Goal: Information Seeking & Learning: Find specific fact

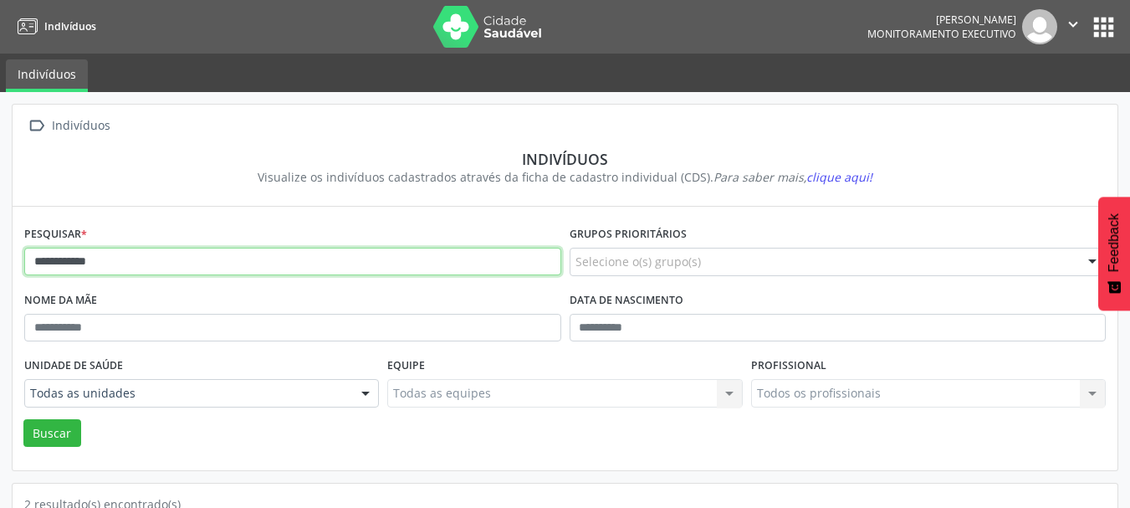
drag, startPoint x: 182, startPoint y: 272, endPoint x: 0, endPoint y: 262, distance: 181.8
click at [0, 262] on div "**********" at bounding box center [565, 461] width 1130 height 738
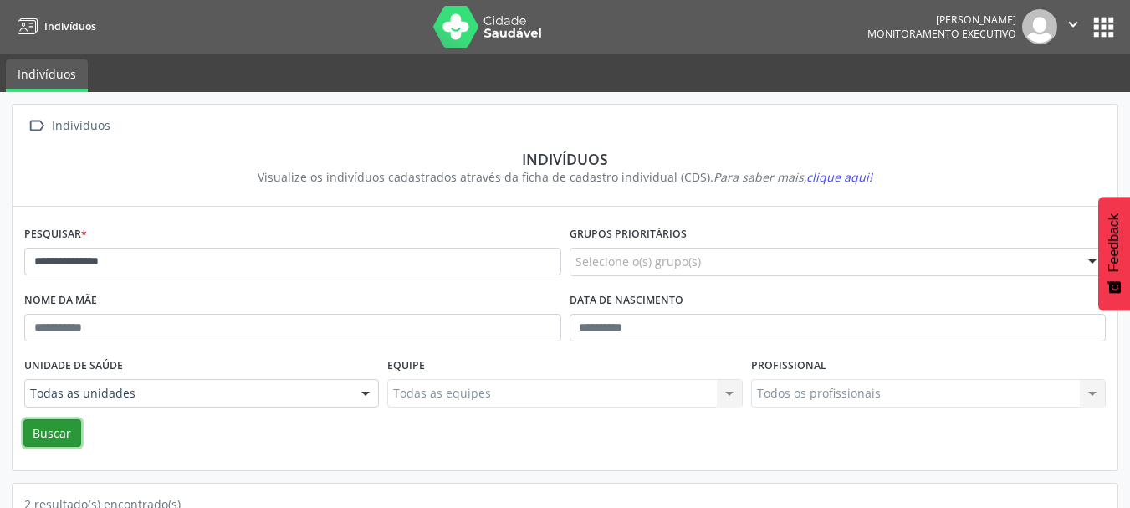
click at [54, 430] on button "Buscar" at bounding box center [52, 433] width 58 height 28
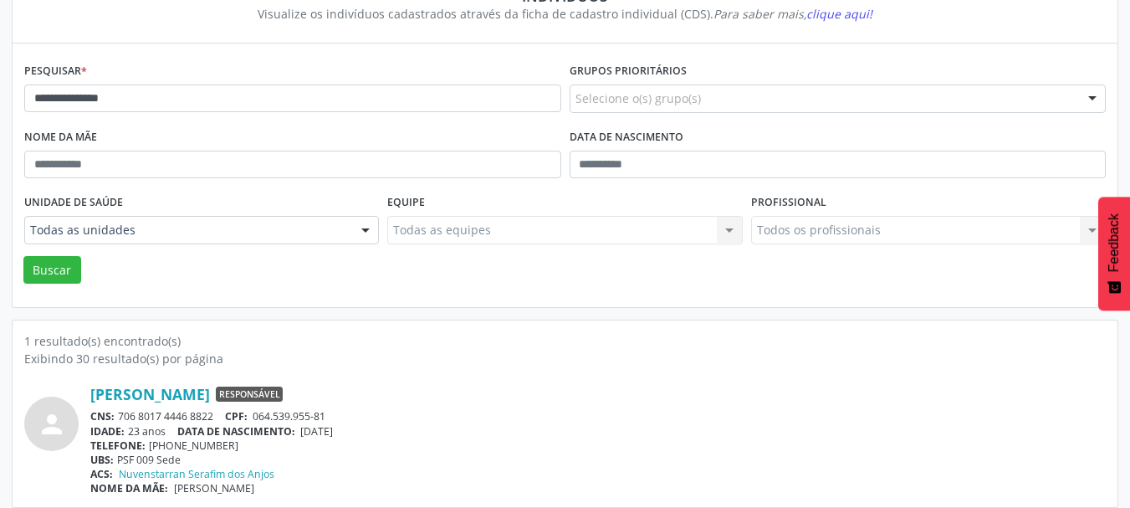
scroll to position [91, 0]
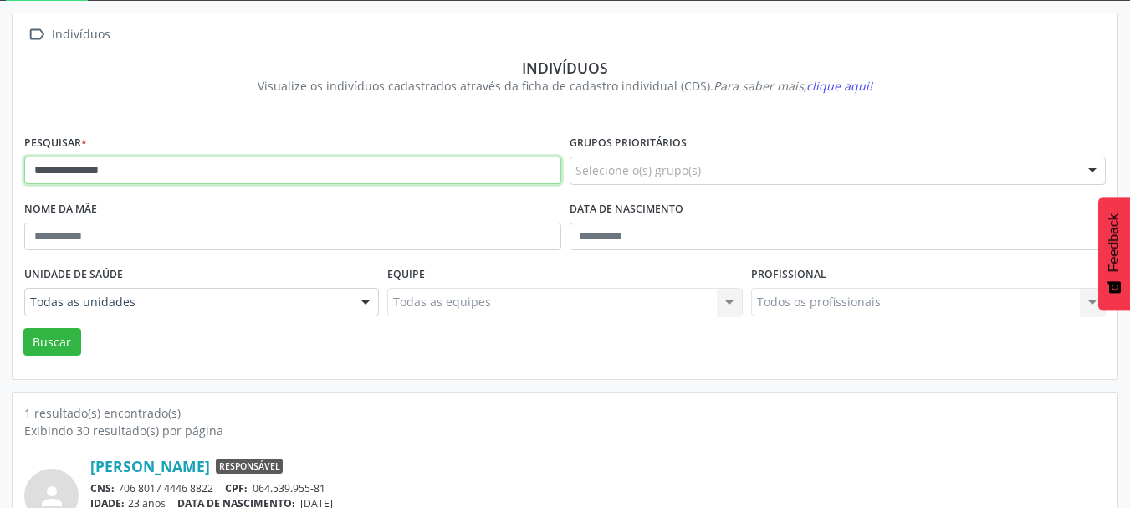
drag, startPoint x: 130, startPoint y: 177, endPoint x: 9, endPoint y: 192, distance: 121.5
click at [9, 192] on div "**********" at bounding box center [565, 296] width 1130 height 591
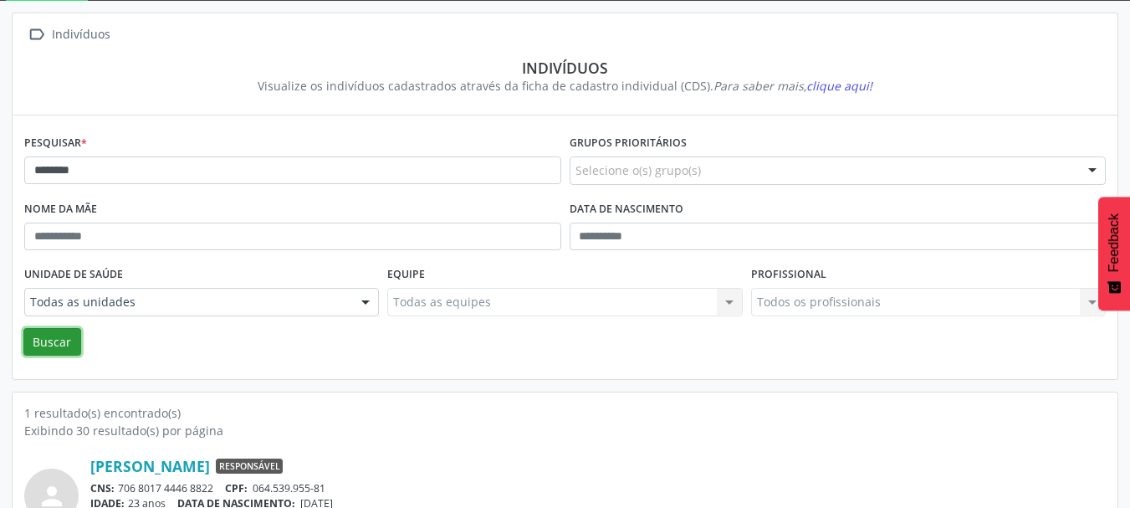
click at [48, 340] on button "Buscar" at bounding box center [52, 342] width 58 height 28
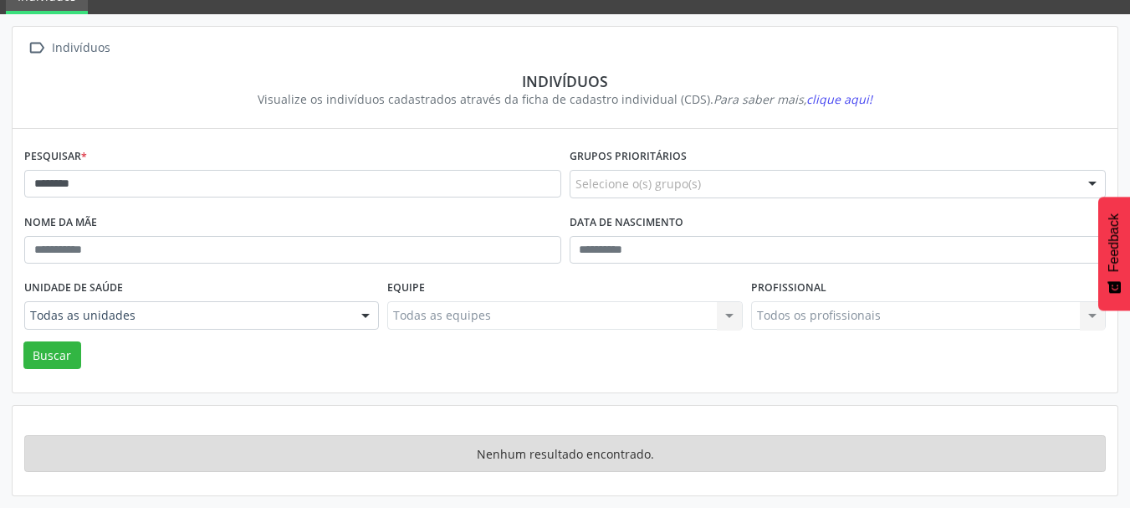
scroll to position [78, 0]
click at [52, 357] on button "Buscar" at bounding box center [52, 355] width 58 height 28
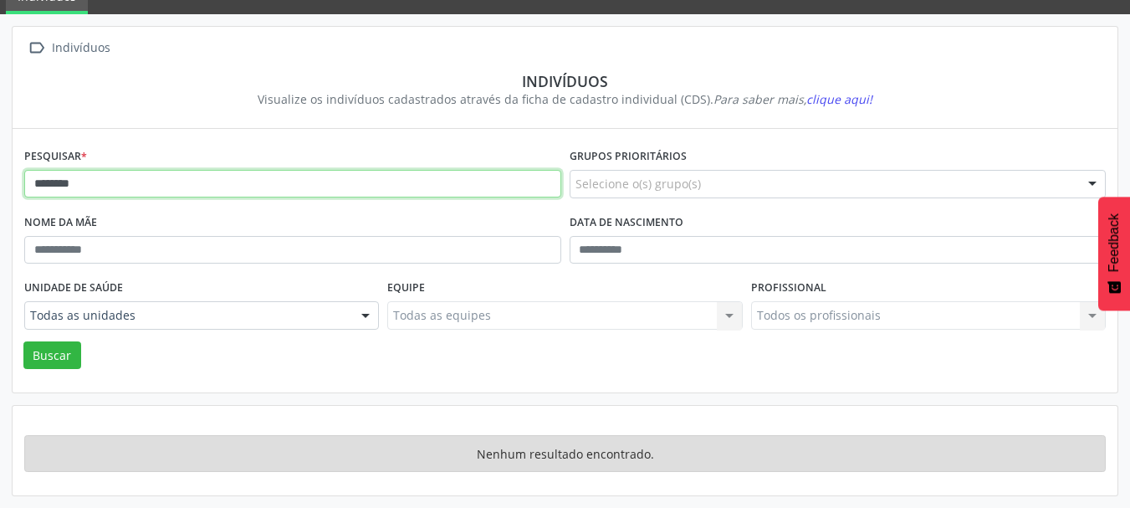
click at [138, 172] on input "********" at bounding box center [292, 184] width 537 height 28
drag, startPoint x: 132, startPoint y: 190, endPoint x: 0, endPoint y: 191, distance: 132.2
click at [0, 191] on div " Indivíduos Indivíduos Visualize os indivíduos cadastrados através da ficha de…" at bounding box center [565, 261] width 1130 height 494
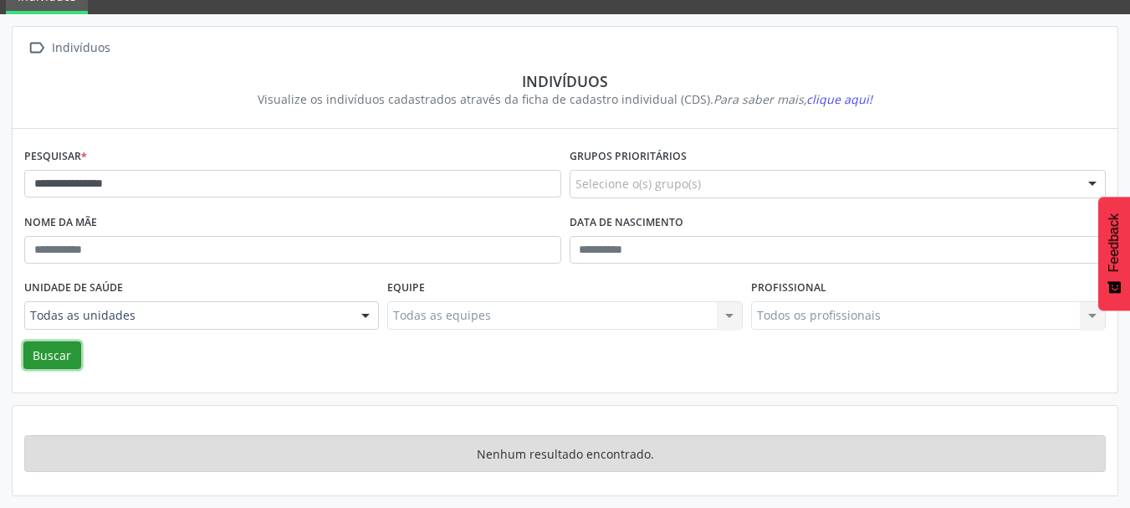
click at [52, 357] on button "Buscar" at bounding box center [52, 355] width 58 height 28
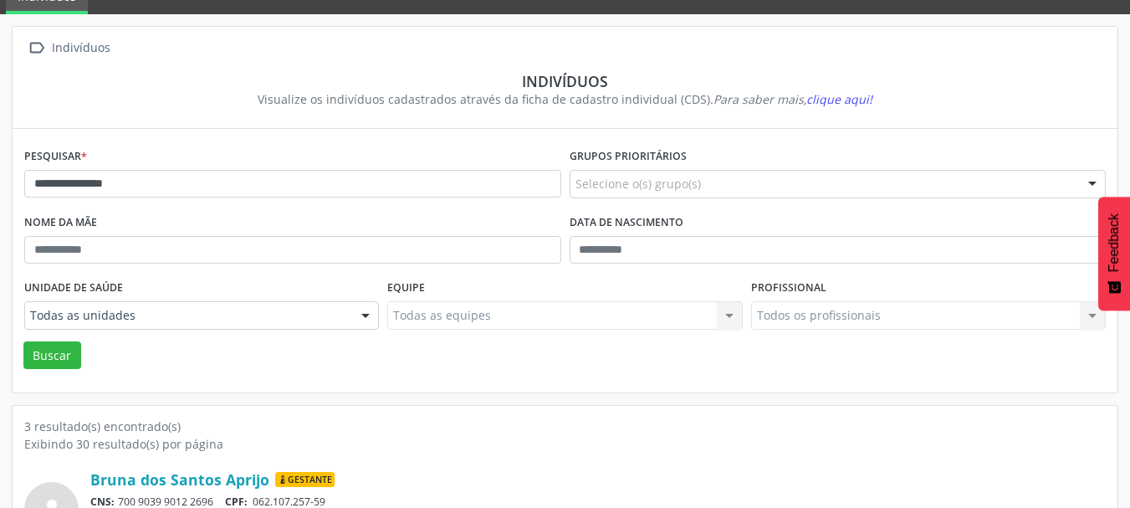
scroll to position [329, 0]
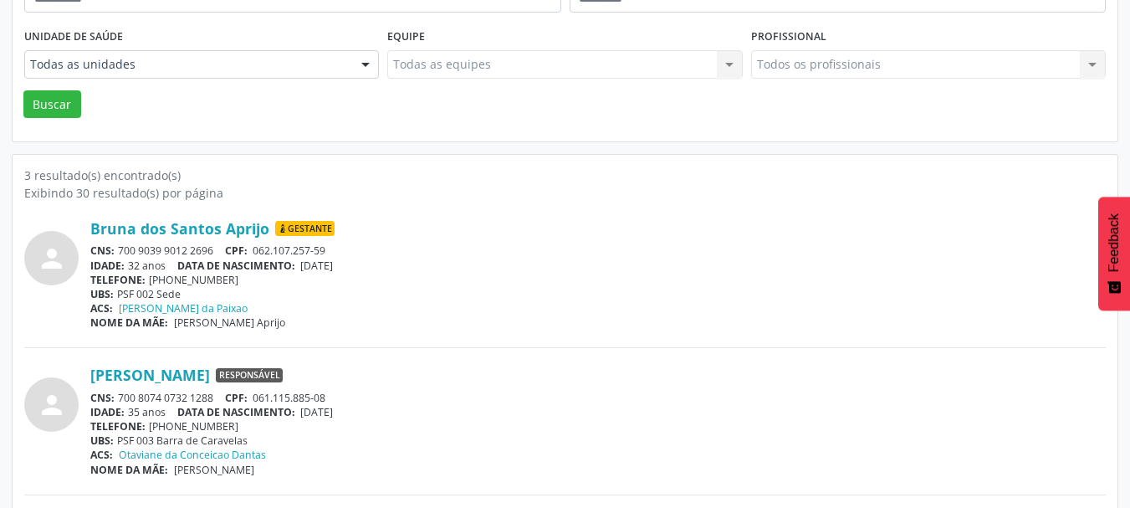
drag, startPoint x: 221, startPoint y: 248, endPoint x: 119, endPoint y: 254, distance: 102.3
click at [119, 254] on div "CNS: 700 9039 9012 2696 CPF: 062.107.257-59" at bounding box center [598, 250] width 1016 height 14
copy div "700 9039 9012 2696"
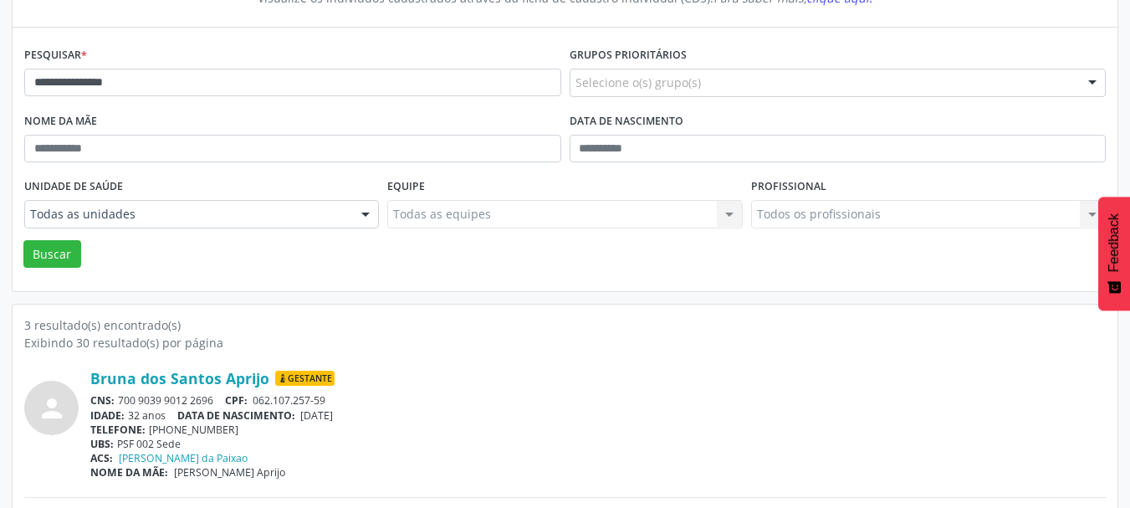
scroll to position [0, 0]
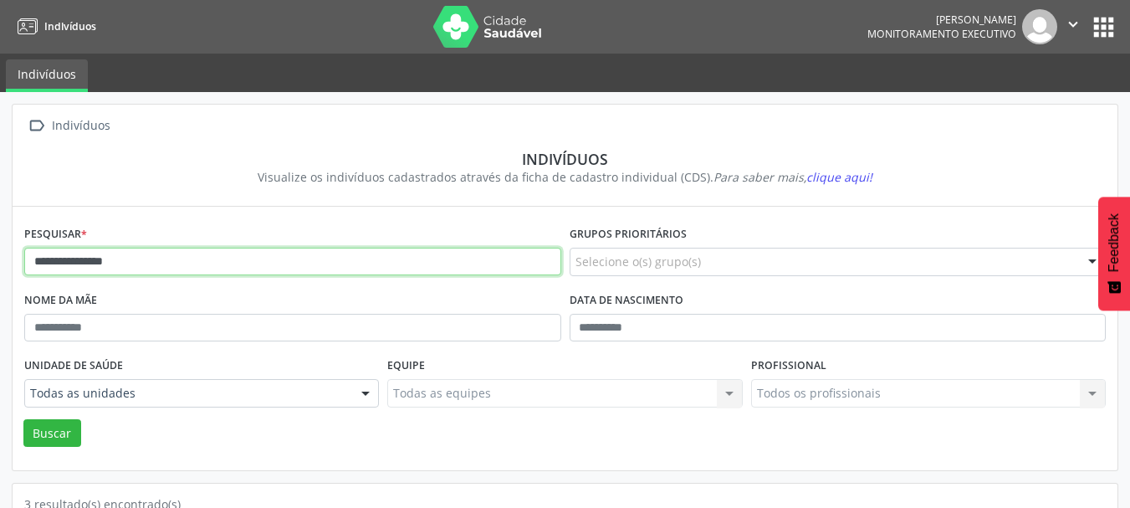
drag, startPoint x: 194, startPoint y: 273, endPoint x: 131, endPoint y: 357, distance: 105.7
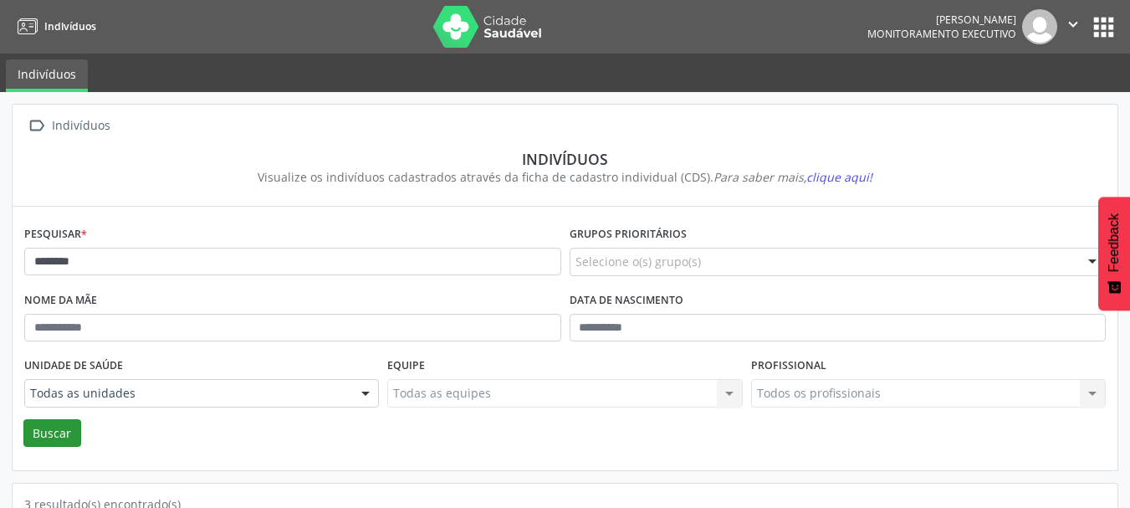
drag, startPoint x: 53, startPoint y: 416, endPoint x: 49, endPoint y: 426, distance: 10.9
click at [49, 424] on form "Pesquisar * ******* Grupos prioritários Selecione o(s) grupo(s) Acamado Criança…" at bounding box center [565, 334] width 1082 height 225
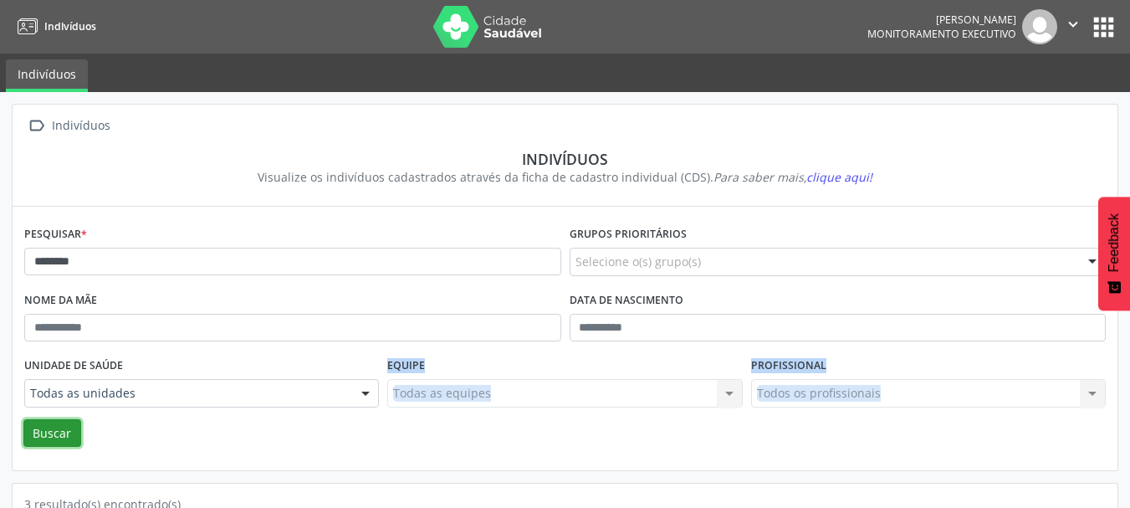
click at [46, 431] on button "Buscar" at bounding box center [52, 433] width 58 height 28
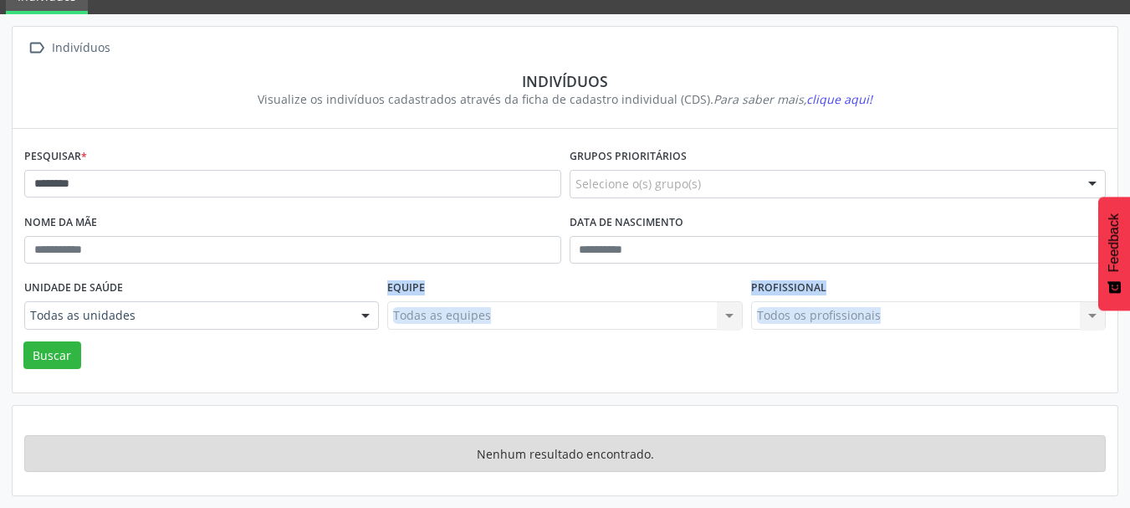
click at [64, 338] on div "Unidade de saúde Todas as unidades Todas as unidades PSF 001 Sede PSF 002 Sede …" at bounding box center [201, 307] width 363 height 65
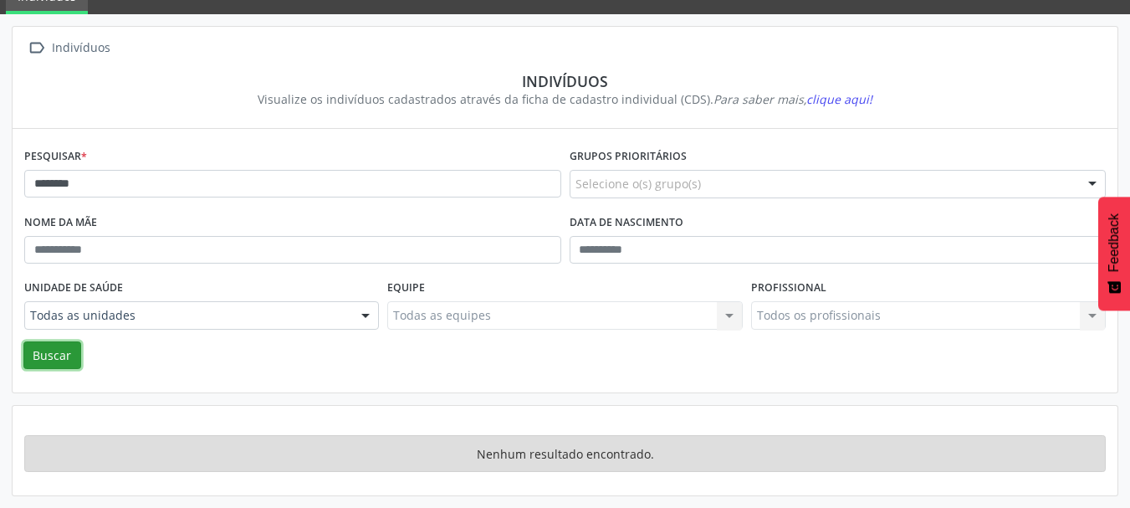
click at [55, 354] on button "Buscar" at bounding box center [52, 355] width 58 height 28
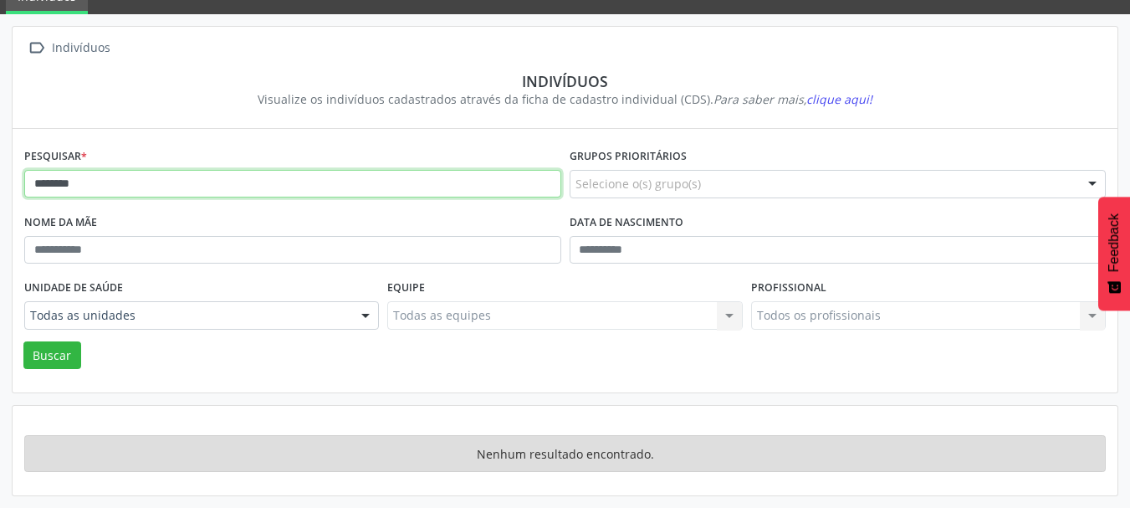
click at [40, 183] on input "*******" at bounding box center [292, 184] width 537 height 28
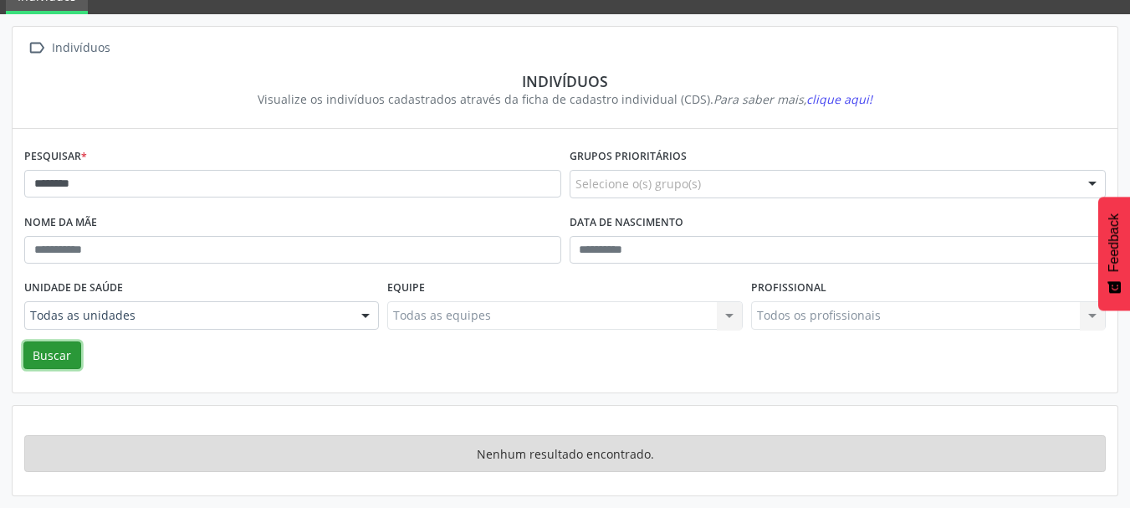
click at [61, 364] on button "Buscar" at bounding box center [52, 355] width 58 height 28
click at [65, 355] on button "Buscar" at bounding box center [52, 355] width 58 height 28
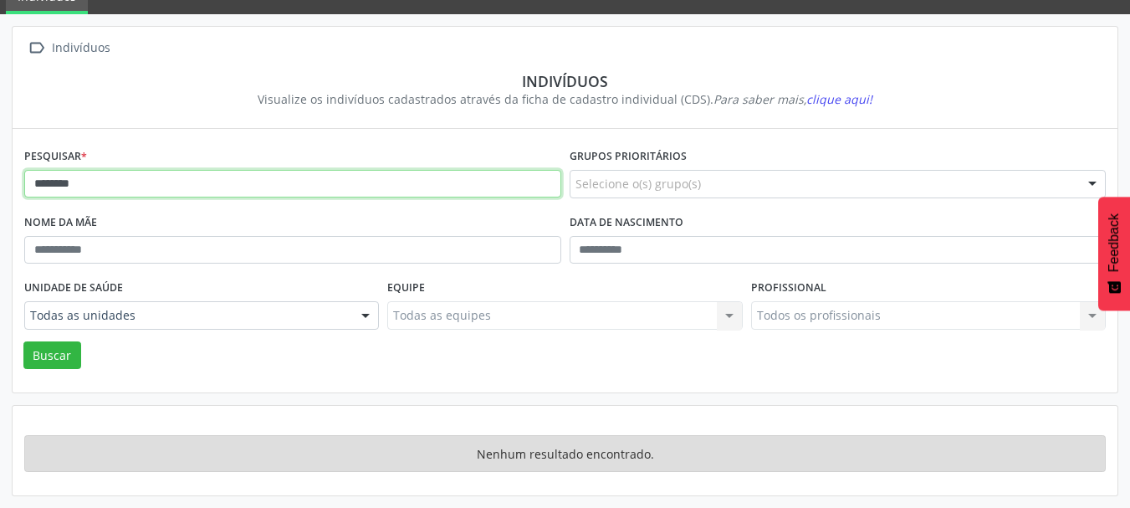
click at [95, 186] on input "*******" at bounding box center [292, 184] width 537 height 28
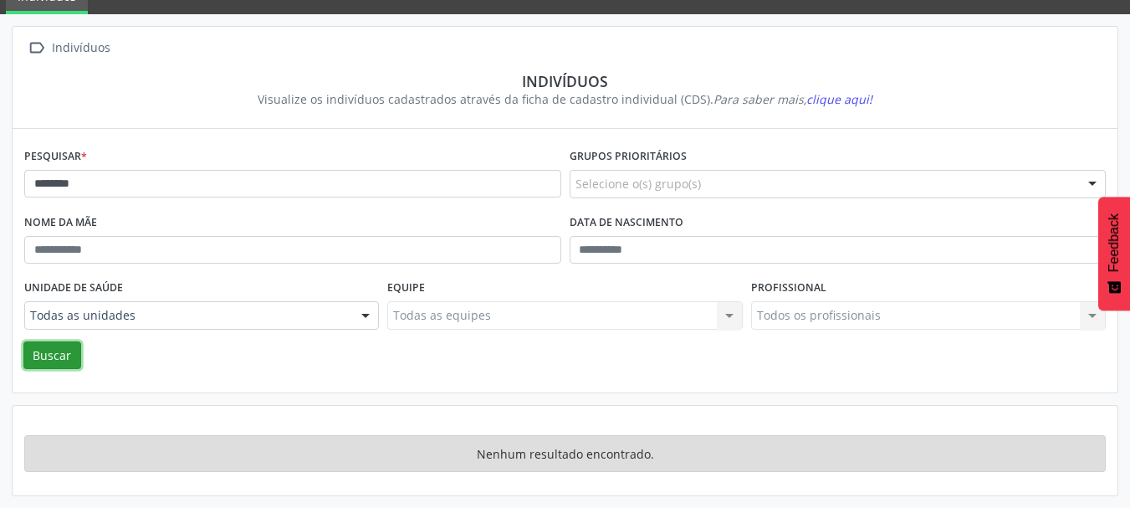
click at [49, 355] on button "Buscar" at bounding box center [52, 355] width 58 height 28
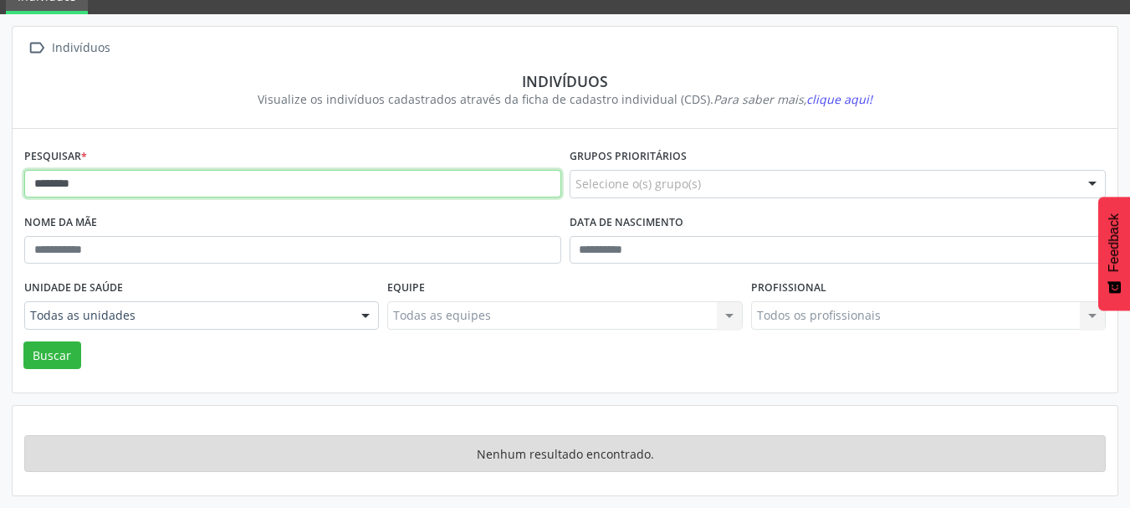
click at [78, 173] on input "*******" at bounding box center [292, 184] width 537 height 28
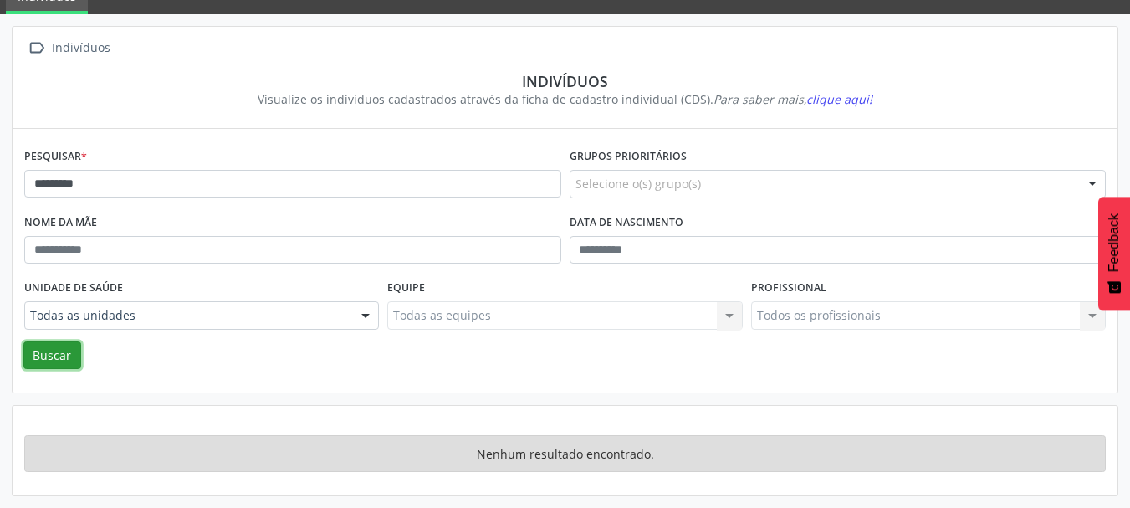
click at [54, 356] on button "Buscar" at bounding box center [52, 355] width 58 height 28
click at [37, 354] on button "Buscar" at bounding box center [52, 355] width 58 height 28
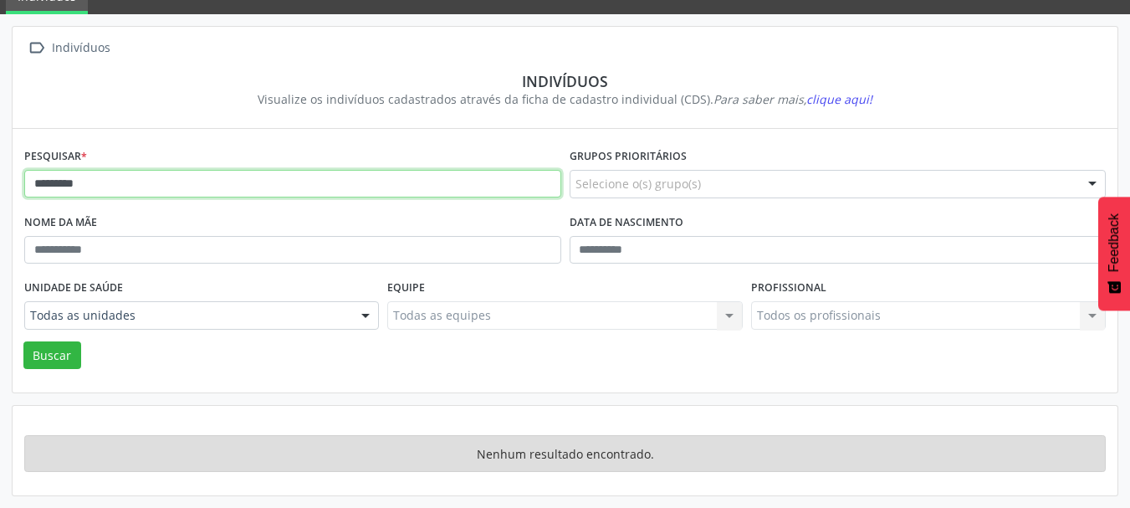
drag, startPoint x: 106, startPoint y: 196, endPoint x: 1, endPoint y: 251, distance: 119.0
click at [2, 196] on div " Indivíduos Indivíduos Visualize os indivíduos cadastrados através da ficha de…" at bounding box center [565, 261] width 1130 height 494
type input "*"
click at [110, 180] on input "*" at bounding box center [292, 184] width 537 height 28
click at [75, 178] on input "*" at bounding box center [292, 184] width 537 height 28
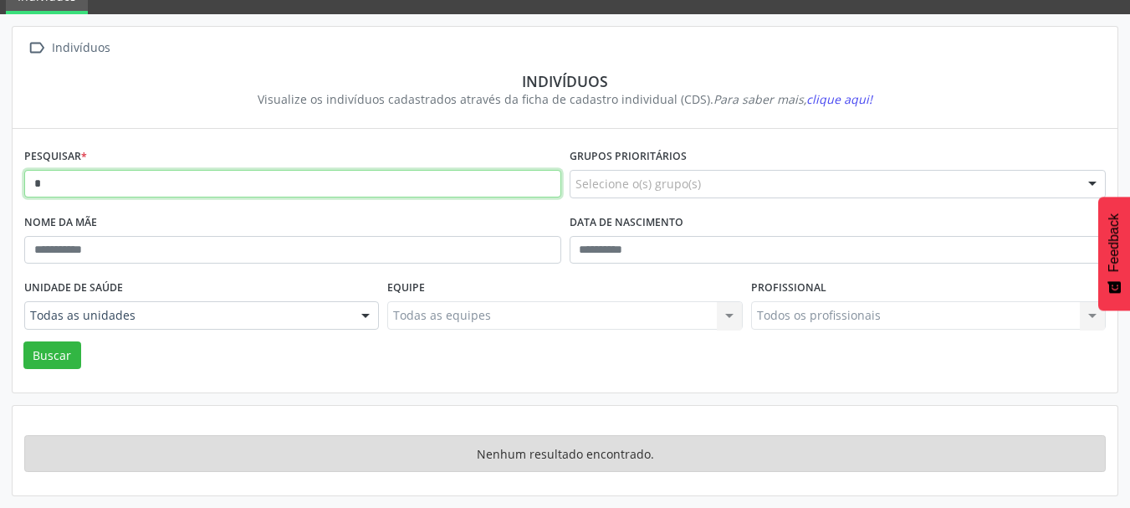
drag, startPoint x: 130, startPoint y: 179, endPoint x: 0, endPoint y: 193, distance: 130.5
click at [0, 193] on div " Indivíduos Indivíduos Visualize os indivíduos cadastrados através da ficha de…" at bounding box center [565, 261] width 1130 height 494
